Goal: Task Accomplishment & Management: Complete application form

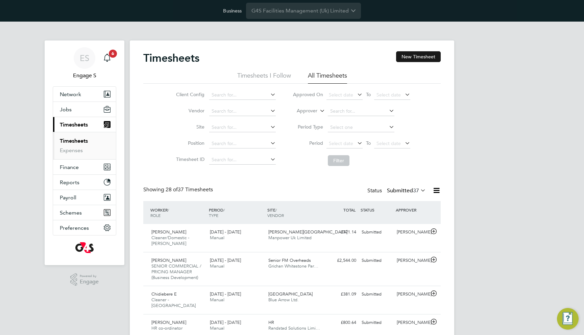
click at [413, 60] on button "New Timesheet" at bounding box center [418, 56] width 45 height 11
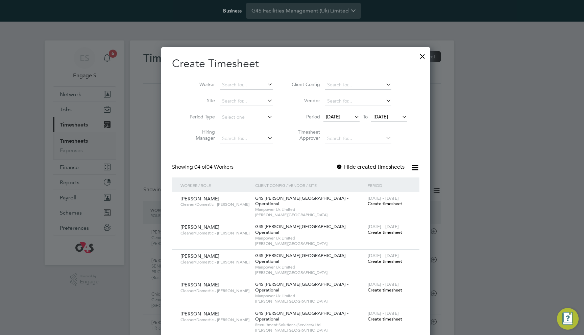
click at [371, 203] on span "Create timesheet" at bounding box center [384, 204] width 34 height 6
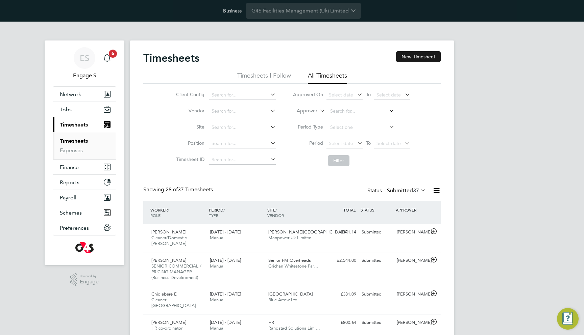
click at [411, 56] on button "New Timesheet" at bounding box center [418, 56] width 45 height 11
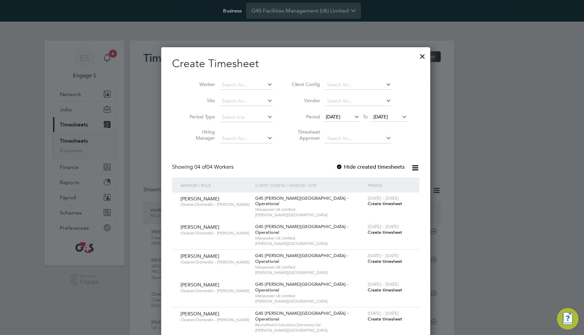
click at [375, 206] on span "Create timesheet" at bounding box center [384, 204] width 34 height 6
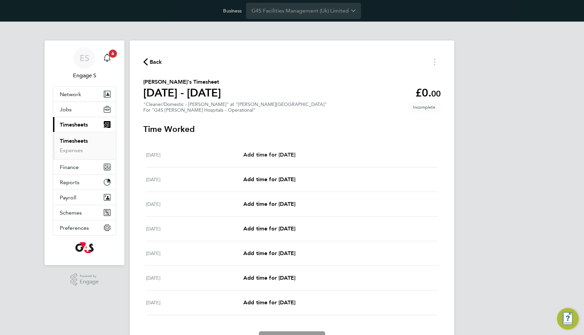
click at [286, 151] on link "Add time for Mon 29 Sep" at bounding box center [269, 155] width 52 height 8
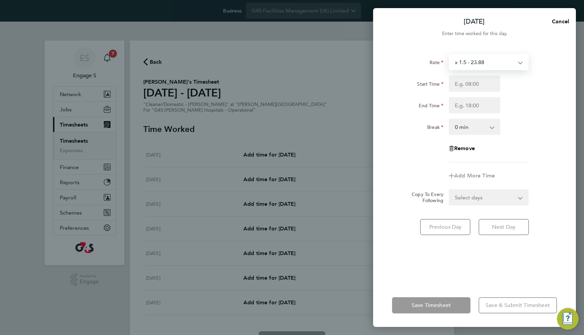
click at [490, 61] on select "x 1.5 - 23.88 Saturday Rate - 22.43 Basic - 15.92 Sunday & BH Rate - 29.12 Nigh…" at bounding box center [484, 62] width 70 height 15
click at [484, 69] on select "Saturday Rate - 22.43 Basic - 15.92 x 1.5 - 23.88 Sunday & BH Rate - 29.12 Nigh…" at bounding box center [484, 62] width 70 height 15
click at [481, 70] on div "x 1.5 - 23.88 Saturday Rate - 22.43 Basic - 15.92 Sunday & BH Rate - 29.12 Nigh…" at bounding box center [488, 62] width 80 height 16
click at [481, 60] on select "x 1.5 - 23.88 Saturday Rate - 22.43 Basic - 15.92 Sunday & BH Rate - 29.12 Nigh…" at bounding box center [484, 62] width 70 height 15
click at [483, 65] on select "Sunday & BH Rate - 29.12 Saturday Rate - 22.43 Basic - 15.92 x 1.5 - 23.88 Nigh…" at bounding box center [484, 62] width 70 height 15
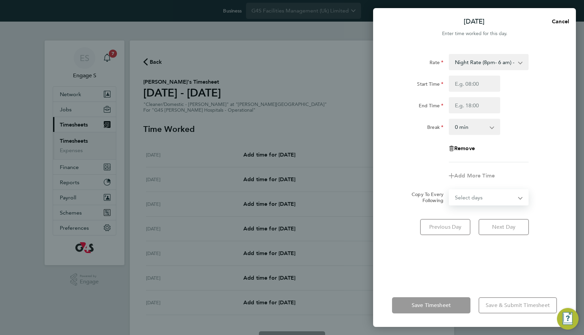
select select "DAY"
select select "2025-10-05"
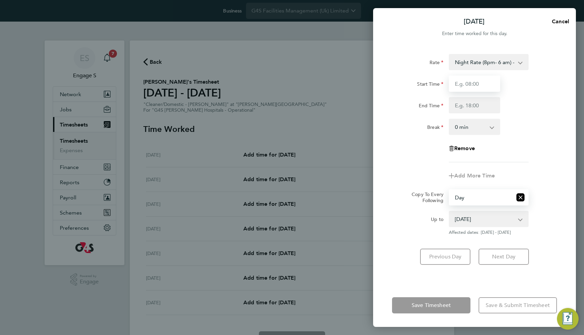
click at [477, 89] on input "Start Time" at bounding box center [473, 84] width 51 height 16
type input "07:00"
type input "04:00"
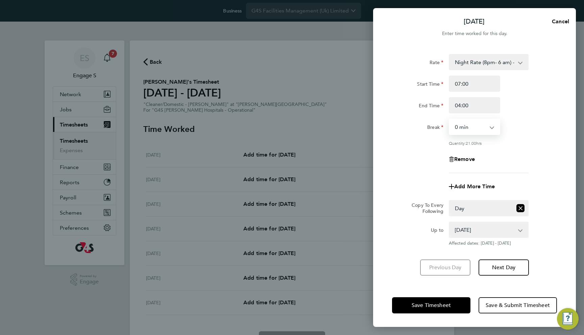
click at [472, 181] on div "Add More Time" at bounding box center [474, 187] width 57 height 16
click at [472, 186] on span "Add More Time" at bounding box center [474, 186] width 41 height 6
select select "null"
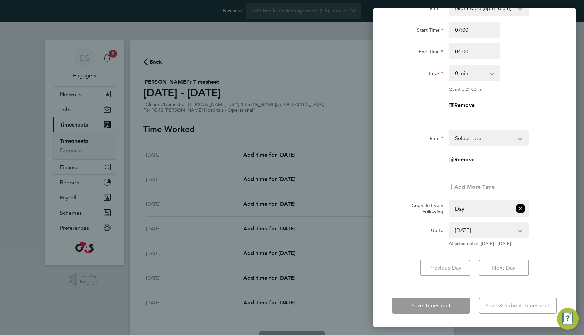
scroll to position [54, 0]
click at [331, 156] on div "Mon 29 Sep Cancel Enter time worked for this day. Rate Night Rate (8pm- 6 am) -…" at bounding box center [292, 167] width 584 height 335
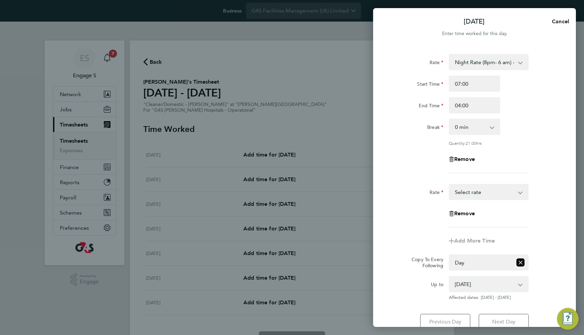
click at [565, 17] on button "Cancel" at bounding box center [558, 22] width 35 height 14
select select "0: null"
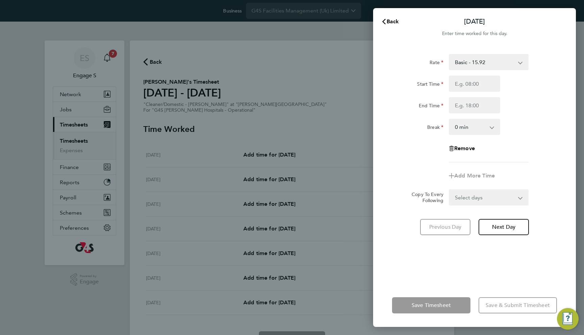
click at [274, 83] on div "Back Mon 29 Sep Enter time worked for this day. Rate Basic - 15.92 Saturday Rat…" at bounding box center [292, 167] width 584 height 335
click at [386, 18] on button "Back" at bounding box center [389, 22] width 31 height 14
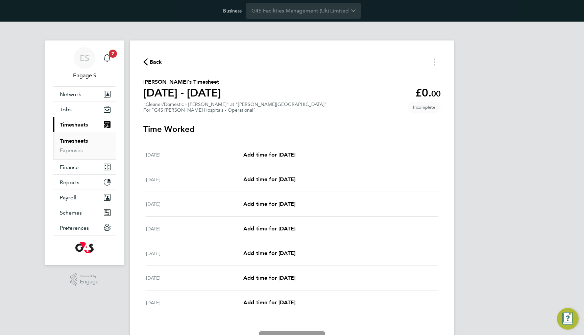
click at [65, 147] on li "Timesheets" at bounding box center [85, 142] width 51 height 9
click at [80, 147] on link "Expenses" at bounding box center [71, 150] width 23 height 6
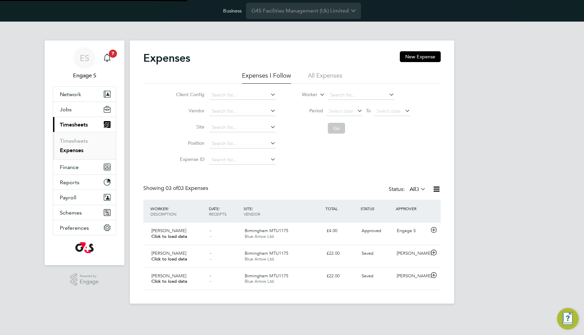
scroll to position [17, 59]
click at [408, 54] on button "New Expense" at bounding box center [419, 56] width 41 height 11
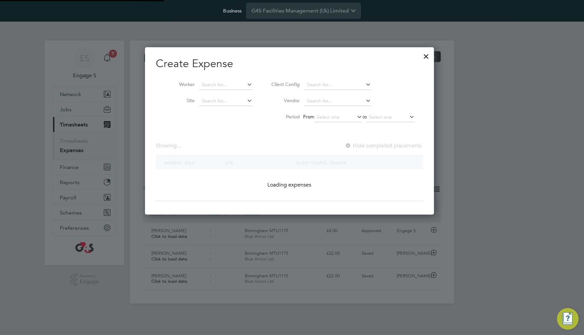
scroll to position [167, 294]
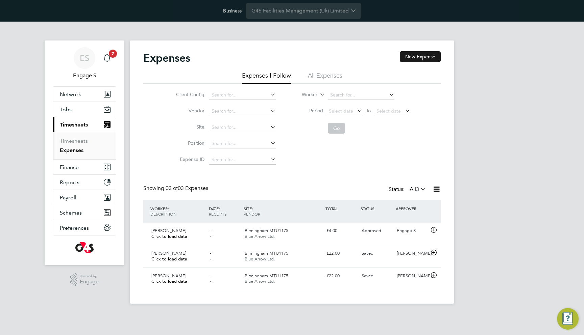
click at [416, 55] on button "New Expense" at bounding box center [419, 56] width 41 height 11
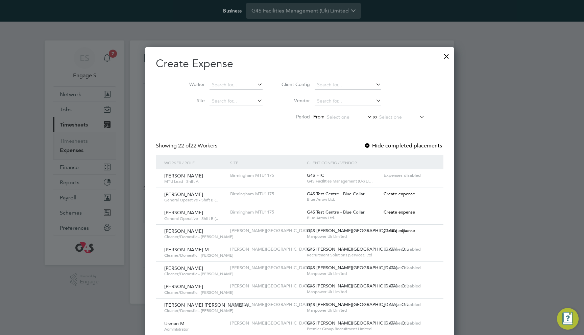
scroll to position [3, 3]
